Goal: Check status: Check status

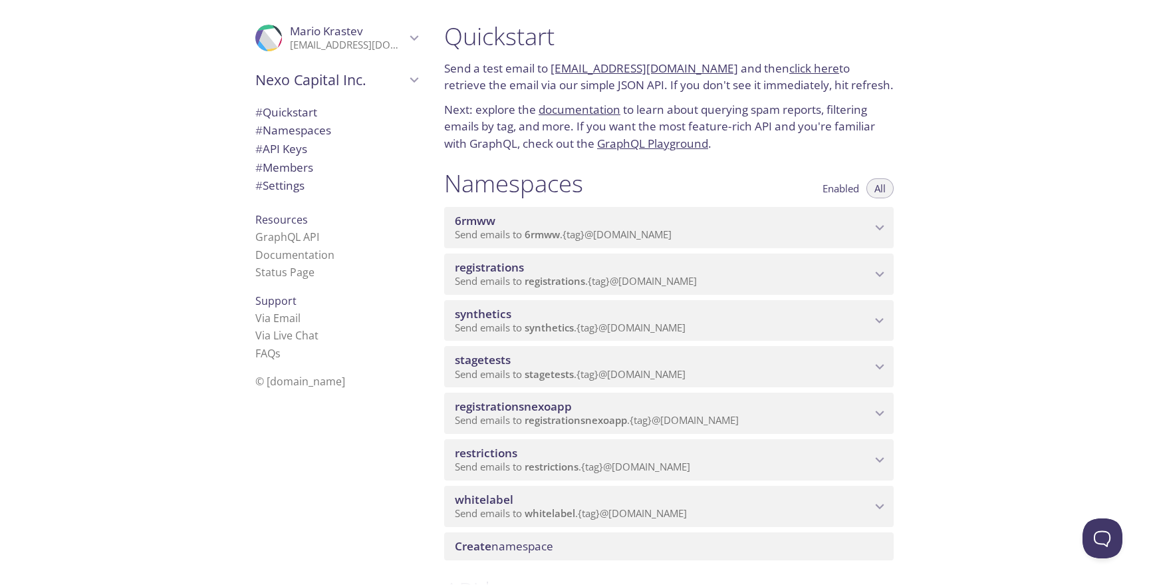
click at [554, 295] on div "synthetics Send emails to synthetics . {tag} @[DOMAIN_NAME] Enabled View Emails…" at bounding box center [669, 318] width 450 height 47
click at [569, 283] on span "registrations" at bounding box center [555, 280] width 61 height 13
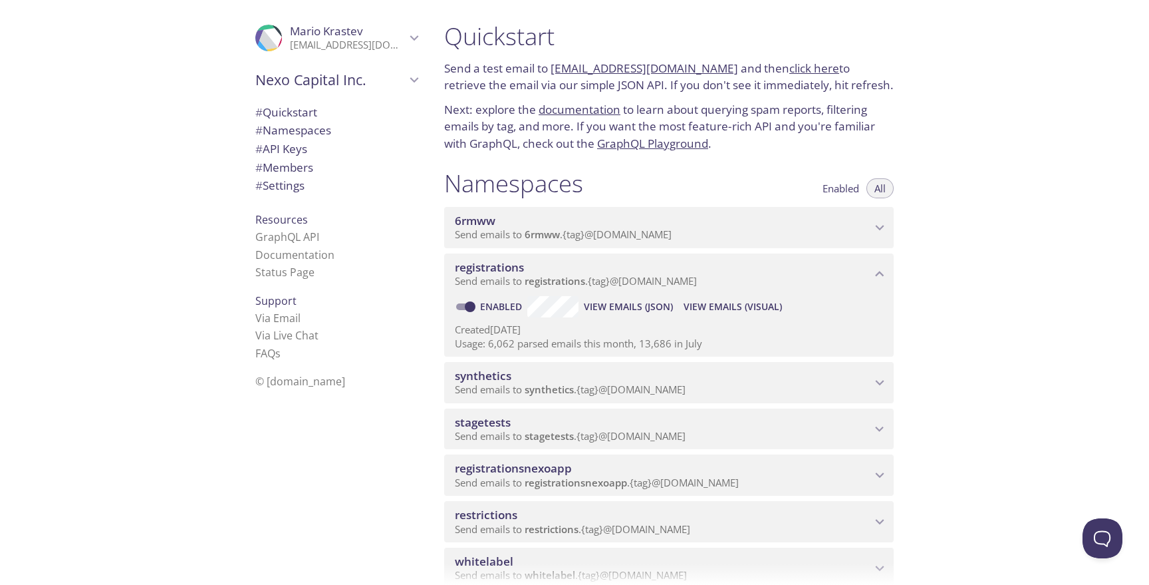
click at [697, 307] on span "View Emails (Visual)" at bounding box center [733, 307] width 98 height 16
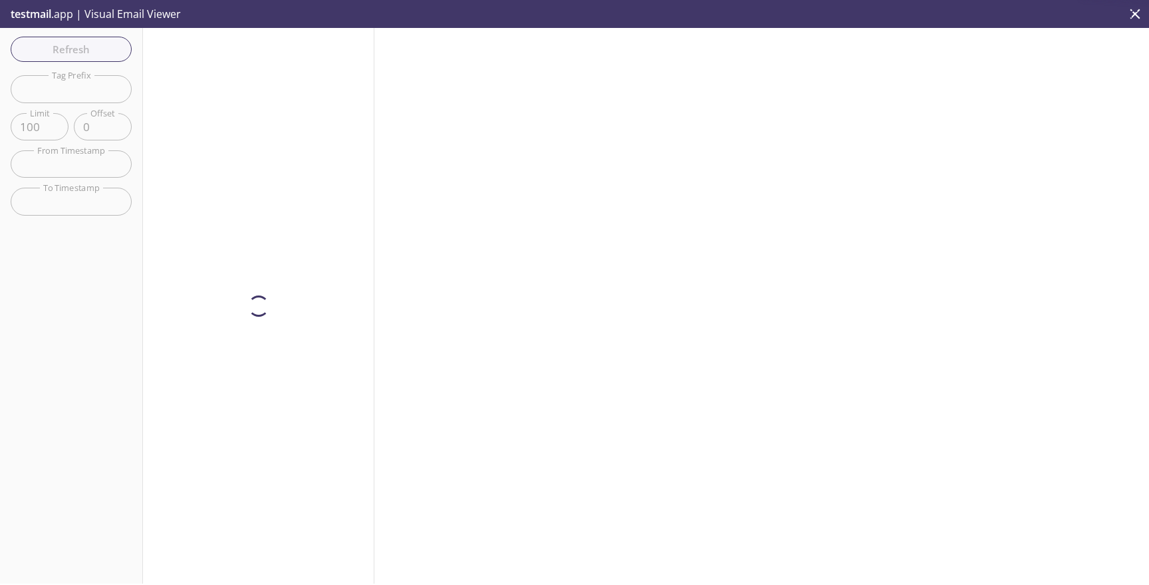
click at [77, 90] on input "text" at bounding box center [71, 88] width 121 height 27
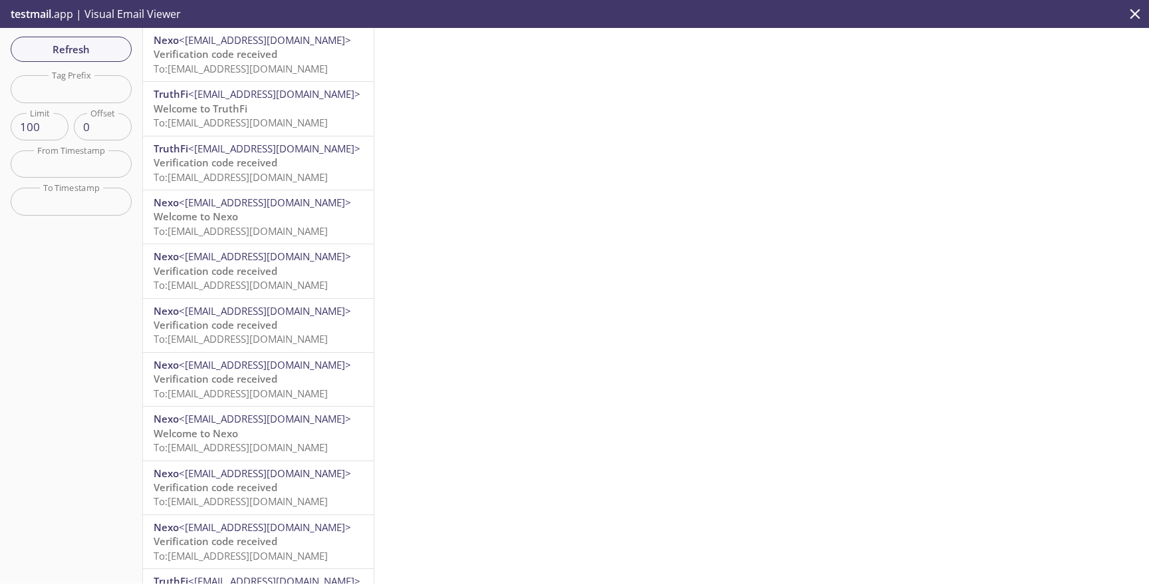
click at [77, 90] on input "text" at bounding box center [71, 88] width 121 height 27
paste input "qanexoholder"
type input "qanexoholder"
click at [88, 51] on span "Refresh" at bounding box center [71, 49] width 100 height 17
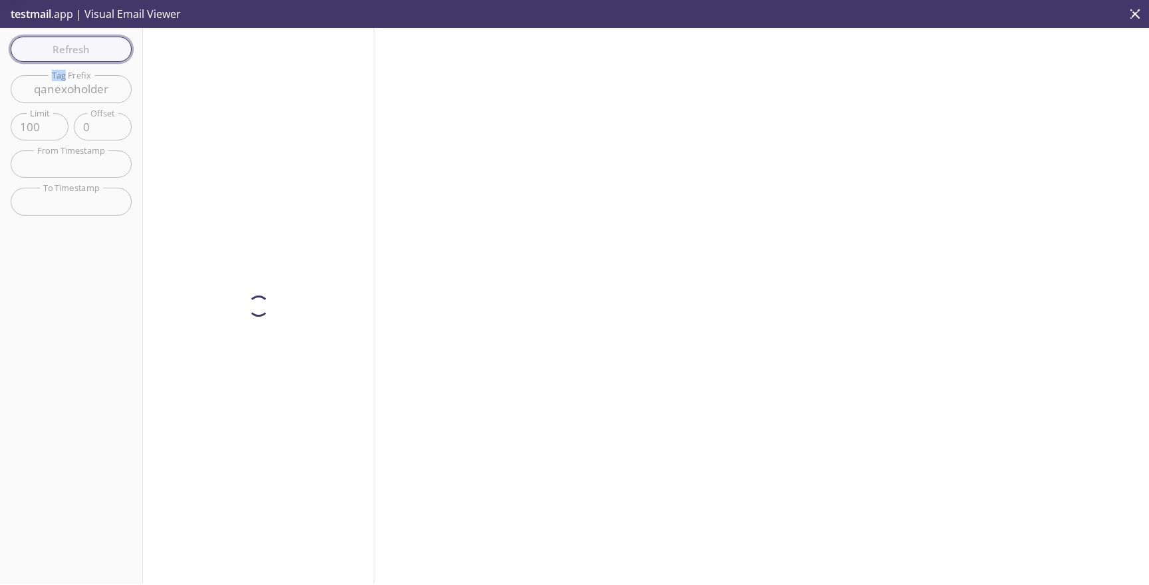
click at [88, 51] on div "Refresh Filters Tag Prefix qanexoholder Tag Prefix Limit 100 Limit Offset 0 Off…" at bounding box center [71, 305] width 143 height 555
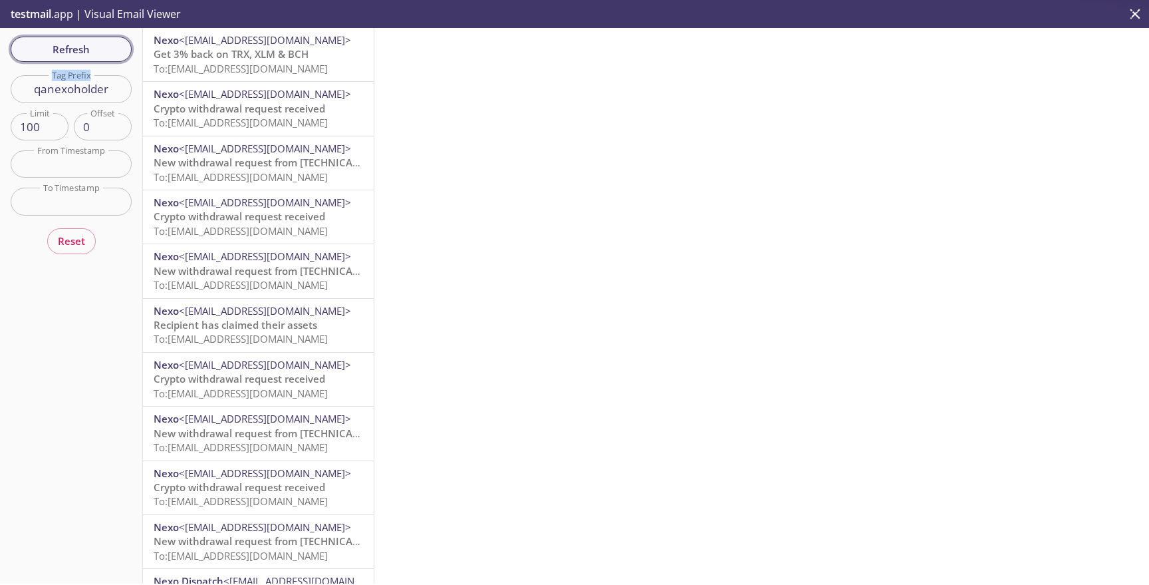
click at [88, 51] on span "Refresh" at bounding box center [71, 49] width 100 height 17
click at [72, 44] on span "Refresh" at bounding box center [71, 49] width 100 height 17
click at [70, 51] on span "Refresh" at bounding box center [71, 49] width 100 height 17
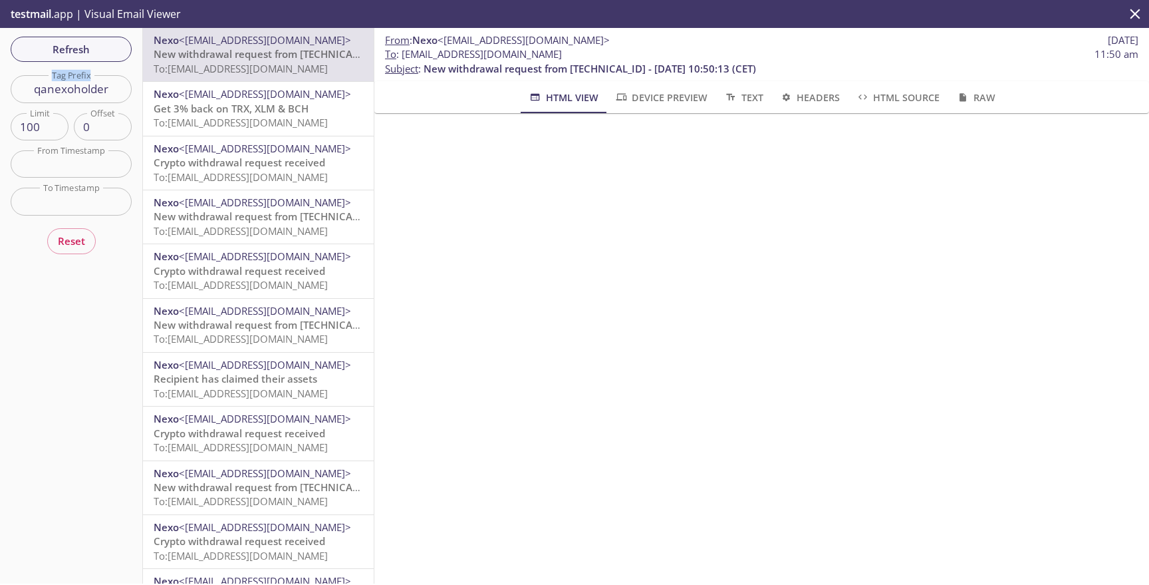
scroll to position [211, 0]
